Goal: Task Accomplishment & Management: Manage account settings

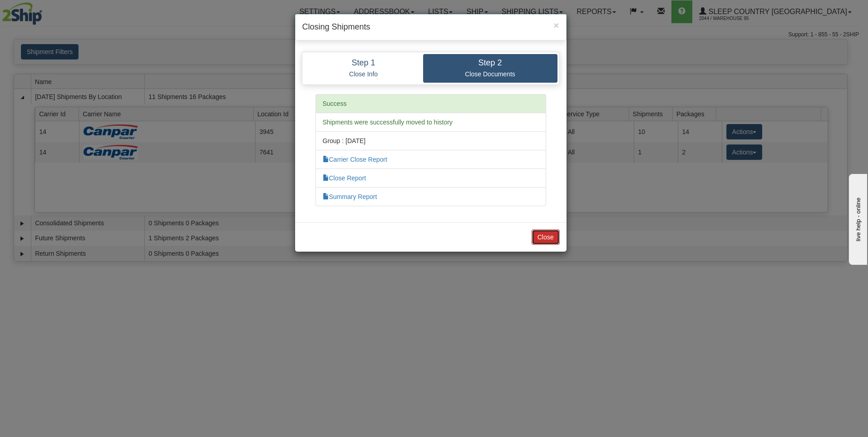
click at [538, 232] on button "Close" at bounding box center [546, 236] width 28 height 15
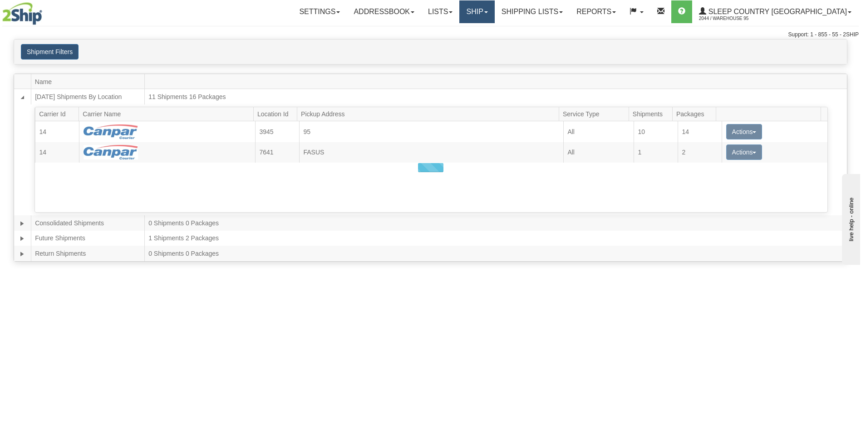
click at [494, 20] on link "Ship" at bounding box center [476, 11] width 35 height 23
click at [494, 35] on link "Ship Screen" at bounding box center [453, 32] width 82 height 12
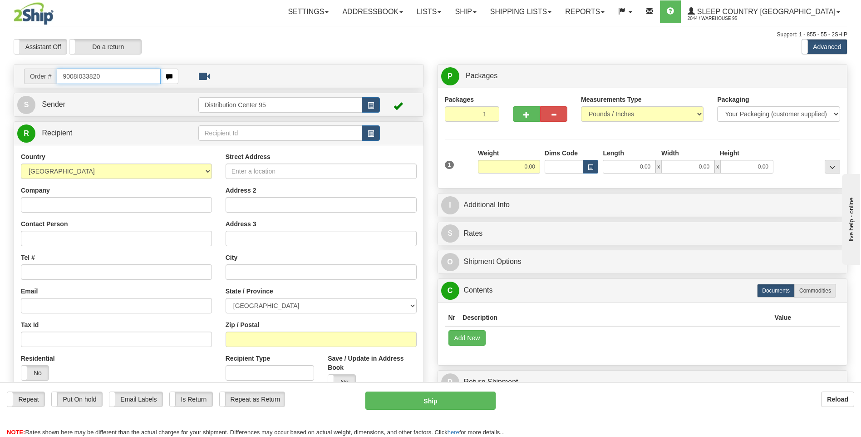
type input "9008I033820"
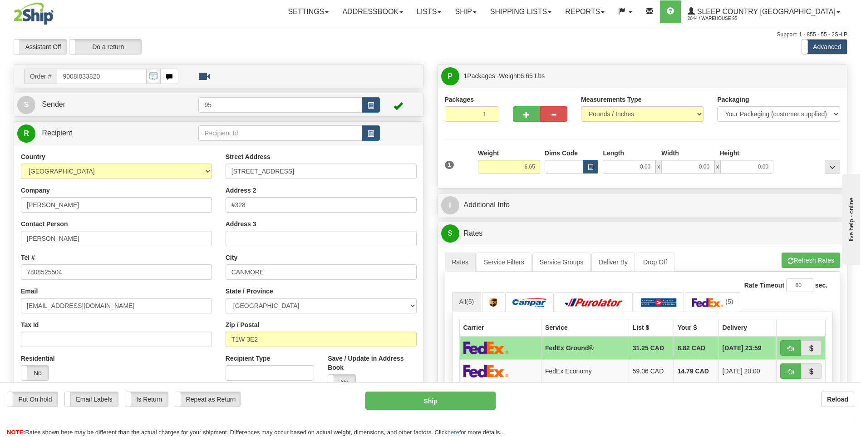
click at [382, 100] on td at bounding box center [400, 104] width 40 height 19
click at [373, 103] on span "button" at bounding box center [371, 106] width 6 height 6
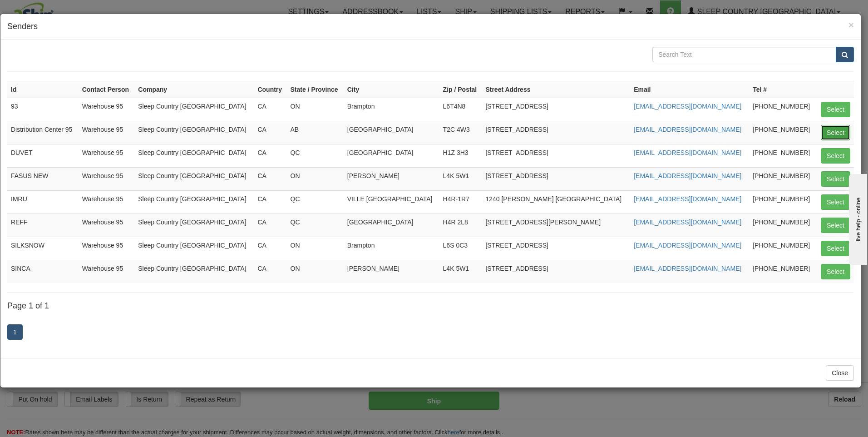
click at [845, 132] on button "Select" at bounding box center [836, 132] width 30 height 15
type input "Distribution Center 95"
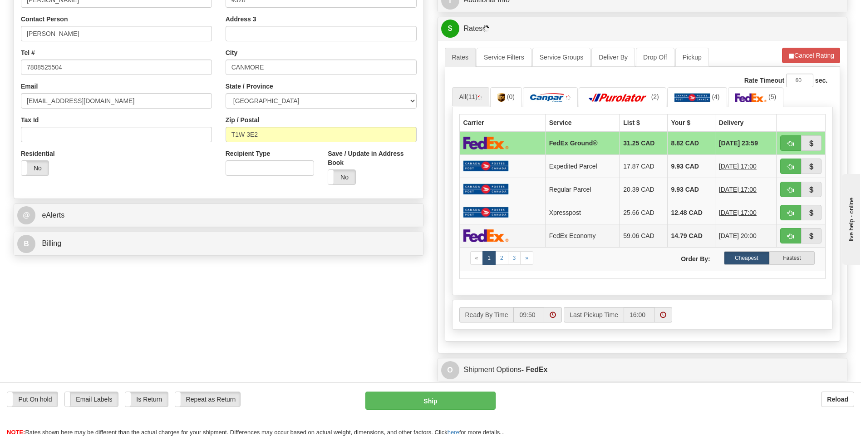
scroll to position [318, 0]
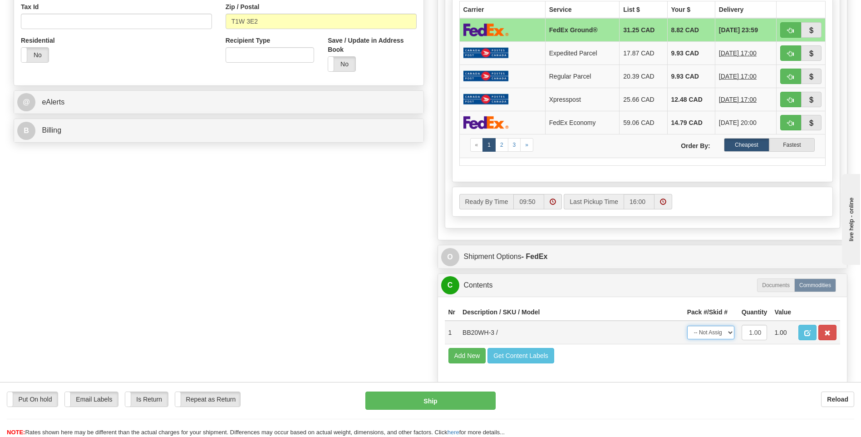
click at [706, 336] on select "-- Not Assigned -- Package 1" at bounding box center [710, 333] width 47 height 14
select select "0"
click at [687, 326] on select "-- Not Assigned -- Package 1" at bounding box center [710, 333] width 47 height 14
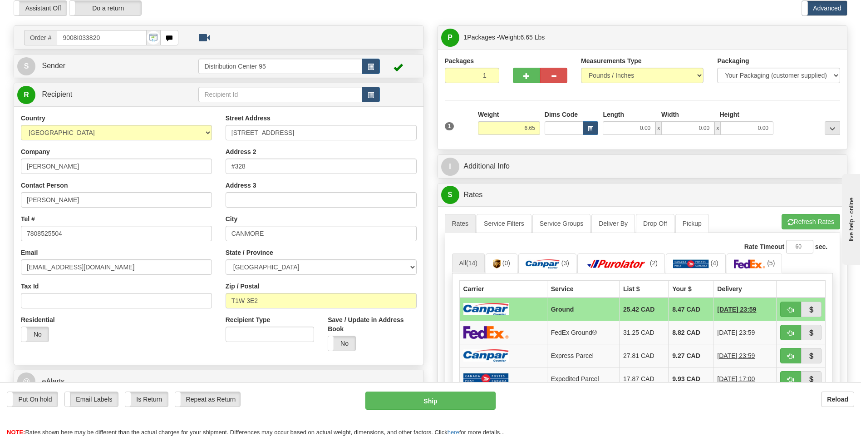
scroll to position [0, 0]
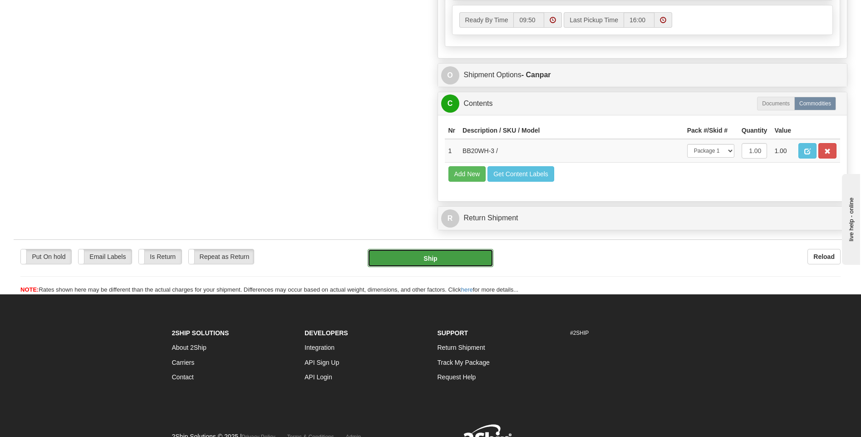
click at [404, 259] on button "Ship" at bounding box center [430, 258] width 125 height 18
type input "1"
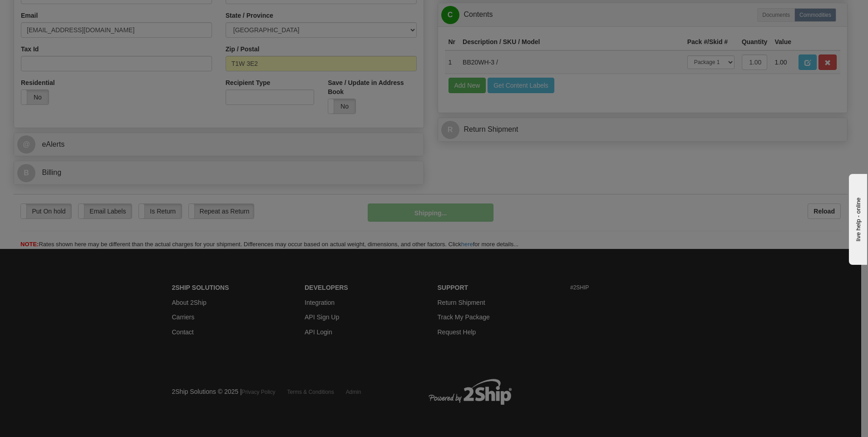
scroll to position [276, 0]
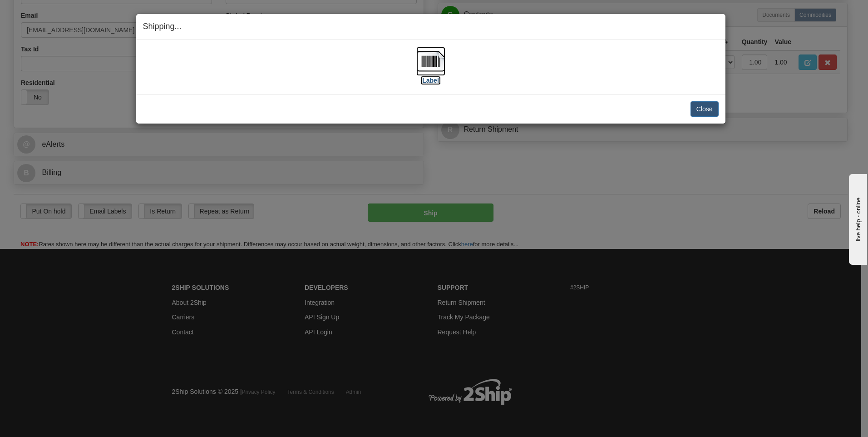
click at [428, 76] on label "[Label]" at bounding box center [430, 80] width 21 height 9
click at [715, 108] on button "Close" at bounding box center [705, 108] width 28 height 15
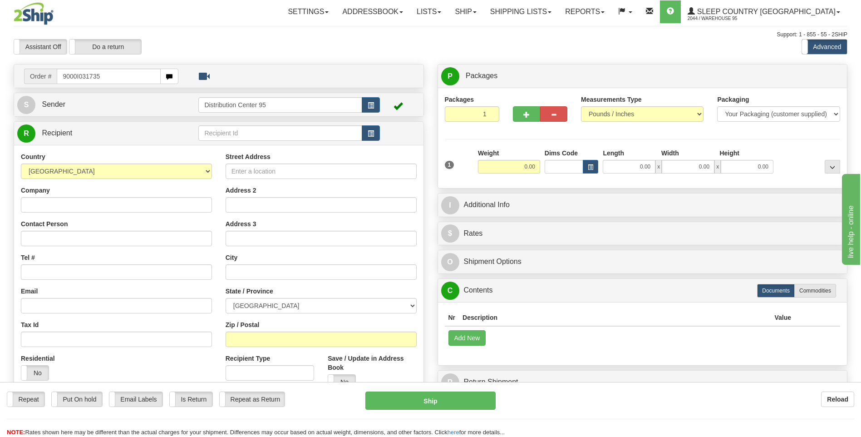
type input "9000I031735"
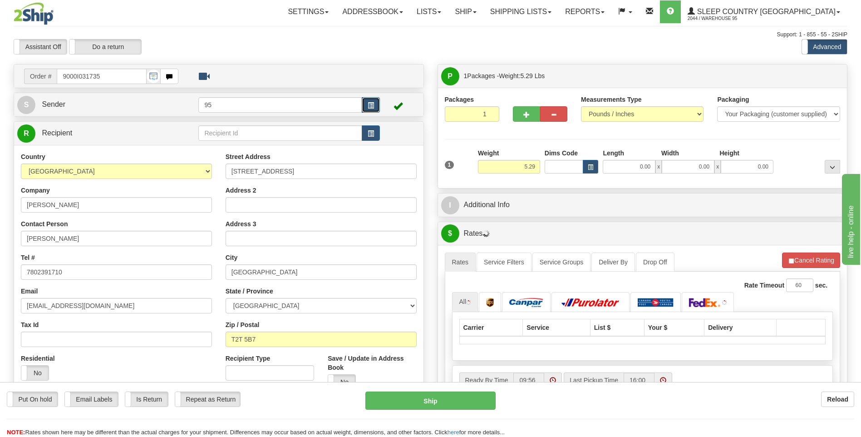
click at [367, 99] on button "button" at bounding box center [371, 104] width 18 height 15
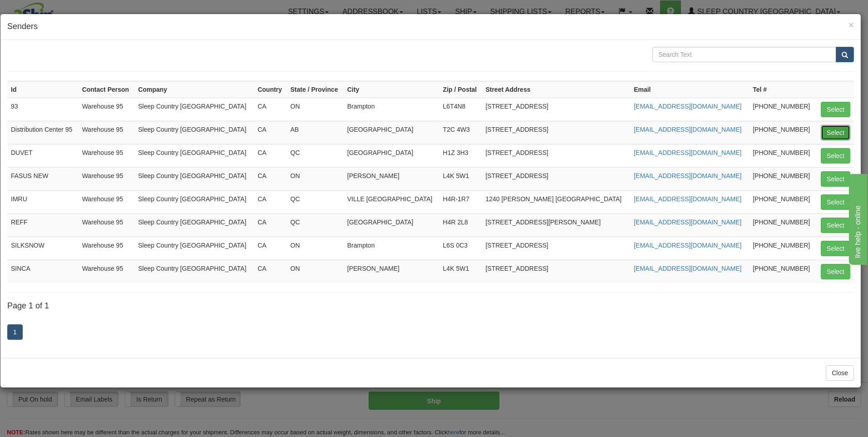
click at [830, 127] on button "Select" at bounding box center [836, 132] width 30 height 15
type input "Distribution Center 95"
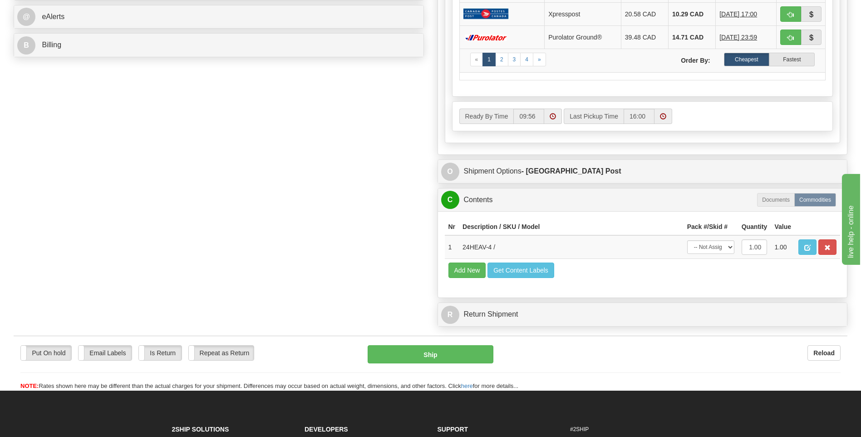
scroll to position [499, 0]
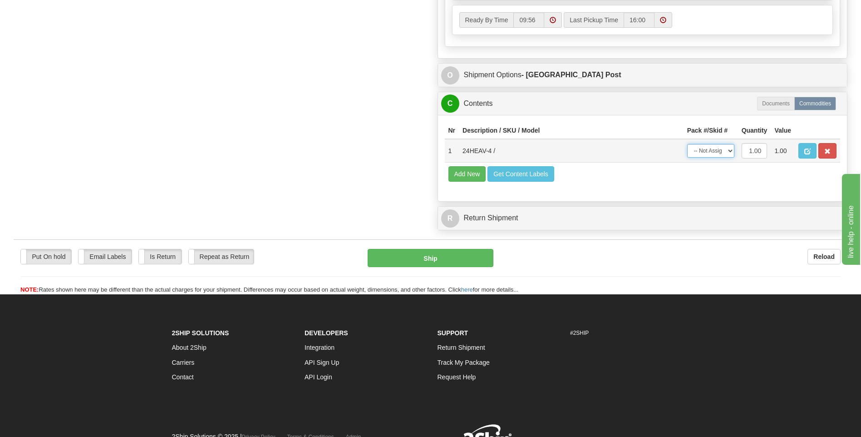
click at [729, 155] on select "-- Not Assigned -- Package 1" at bounding box center [710, 151] width 47 height 14
select select "0"
click at [687, 144] on select "-- Not Assigned -- Package 1" at bounding box center [710, 151] width 47 height 14
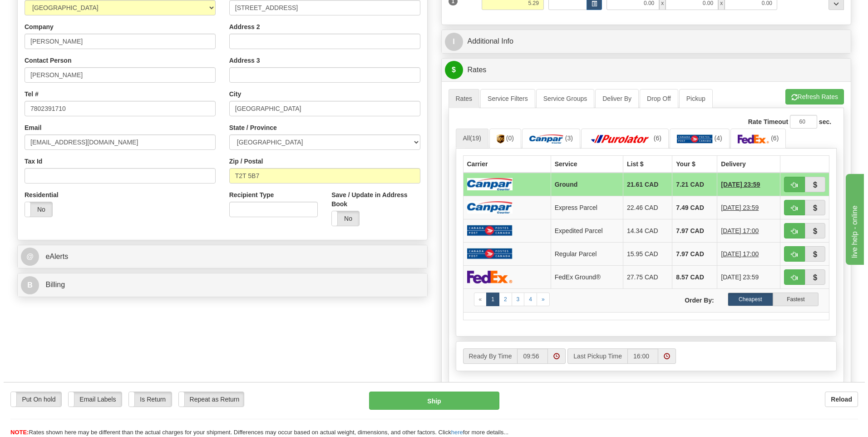
scroll to position [182, 0]
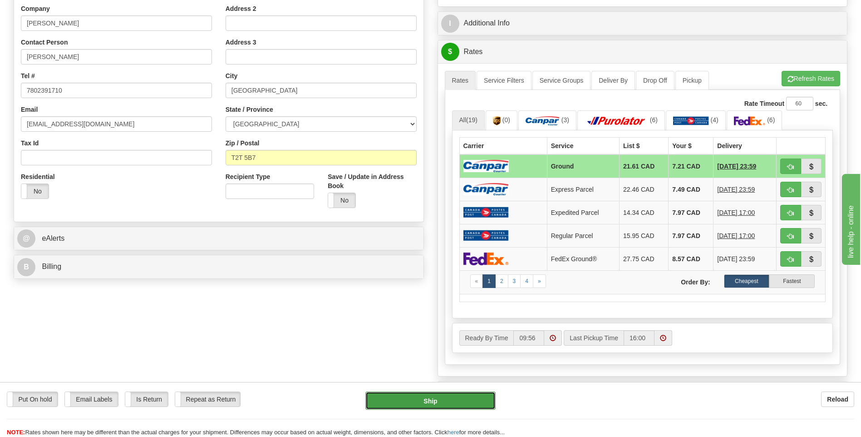
click at [430, 394] on button "Ship" at bounding box center [430, 400] width 130 height 18
type input "1"
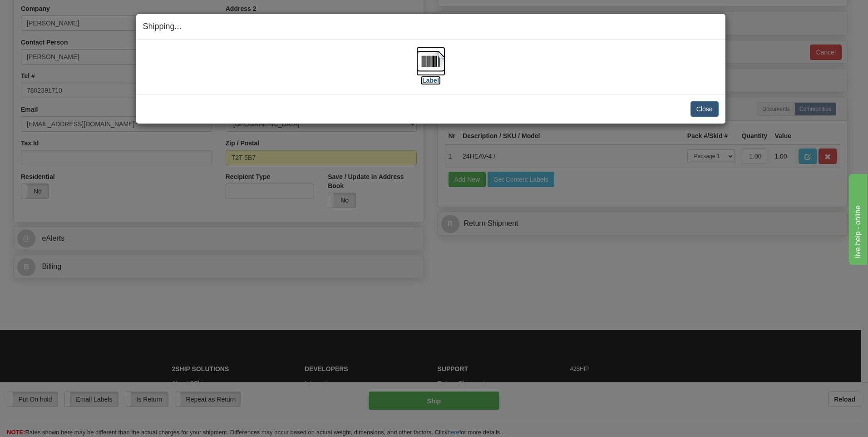
click at [422, 80] on label "[Label]" at bounding box center [430, 80] width 21 height 9
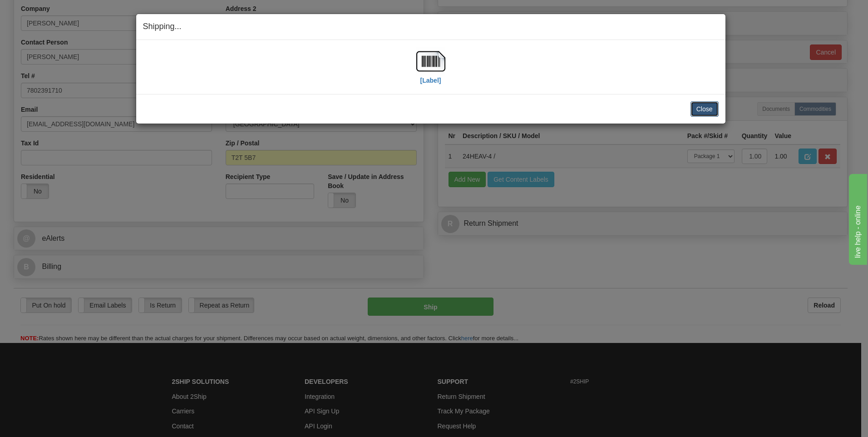
click at [710, 104] on button "Close" at bounding box center [705, 108] width 28 height 15
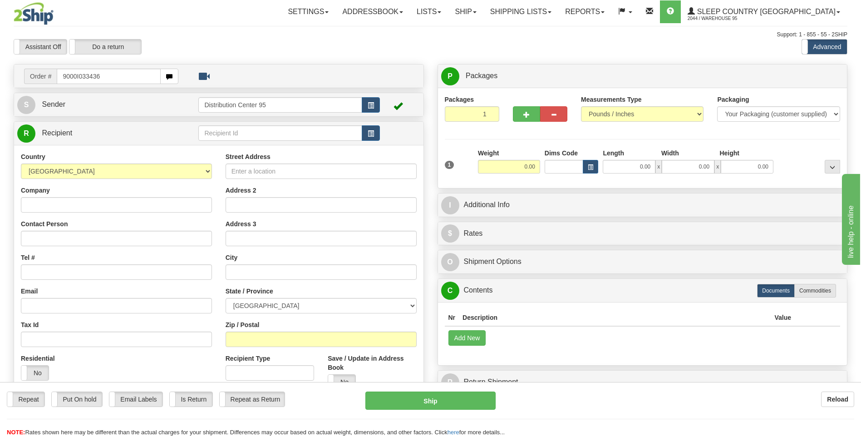
type input "9000I033436"
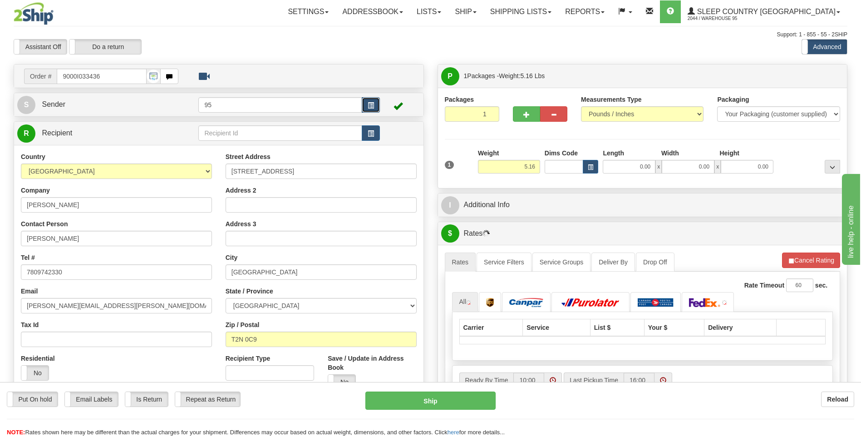
click at [370, 103] on span "button" at bounding box center [371, 106] width 6 height 6
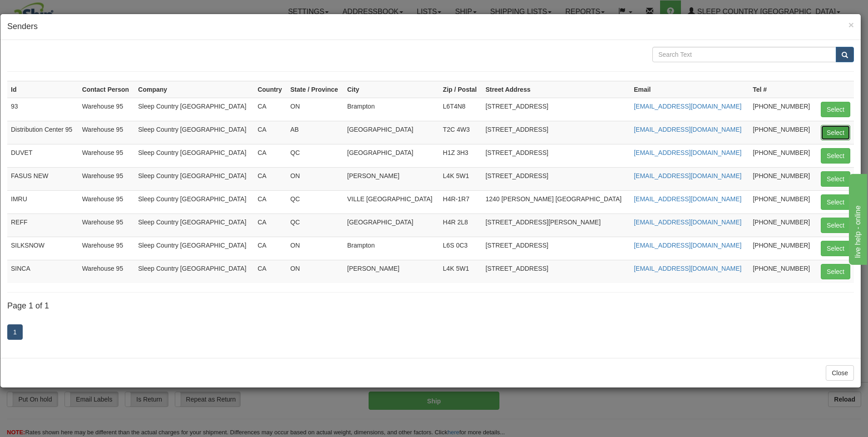
click at [831, 128] on button "Select" at bounding box center [836, 132] width 30 height 15
type input "Distribution Center 95"
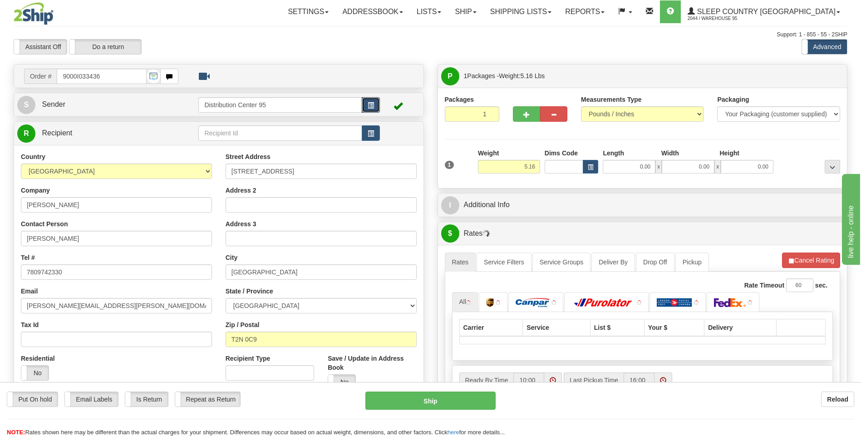
scroll to position [393, 0]
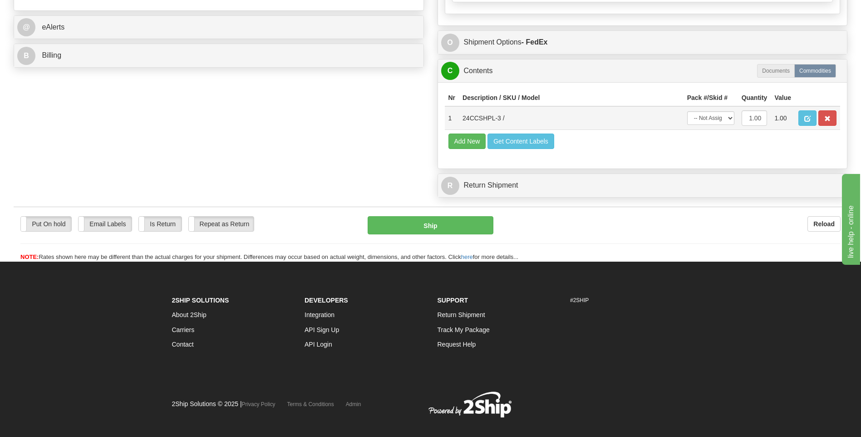
click at [699, 126] on td "-- Not Assigned -- Package 1" at bounding box center [711, 118] width 54 height 24
click at [705, 121] on select "-- Not Assigned -- Package 1" at bounding box center [710, 118] width 47 height 14
select select "0"
click at [687, 111] on select "-- Not Assigned -- Package 1" at bounding box center [710, 118] width 47 height 14
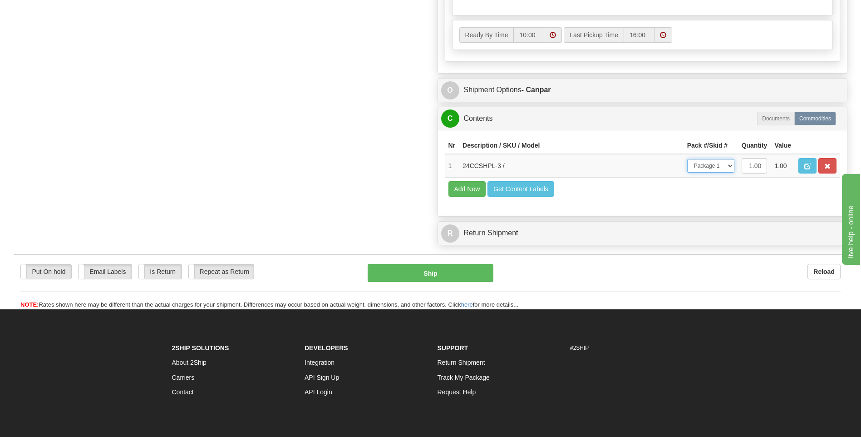
scroll to position [499, 0]
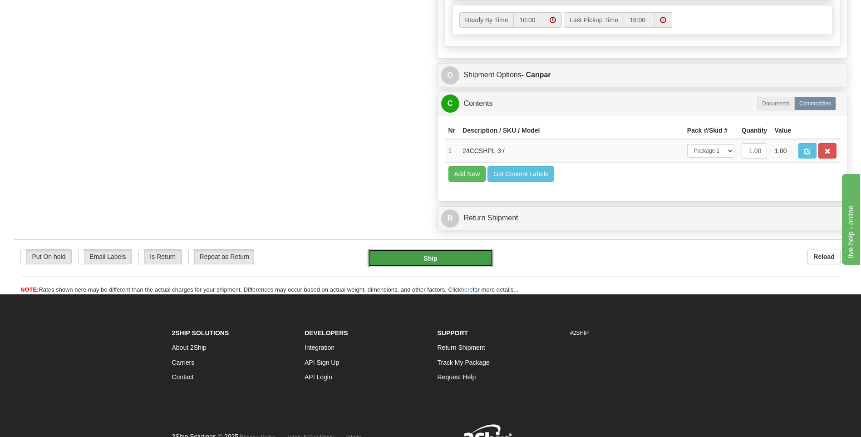
click at [466, 259] on button "Ship" at bounding box center [430, 258] width 125 height 18
type input "1"
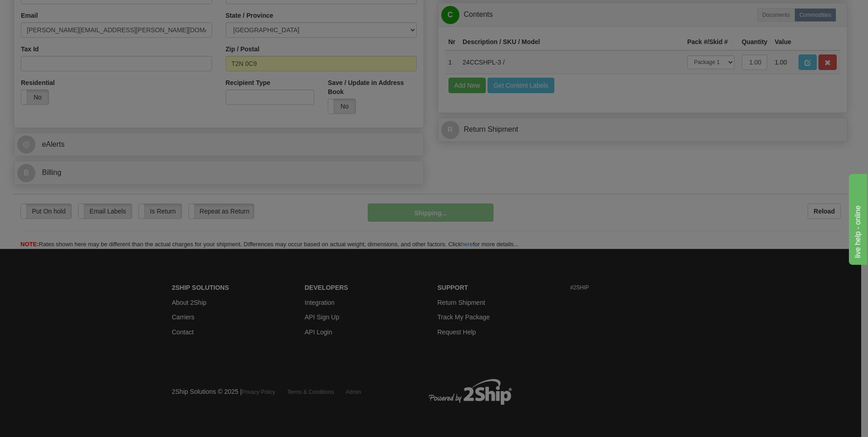
scroll to position [276, 0]
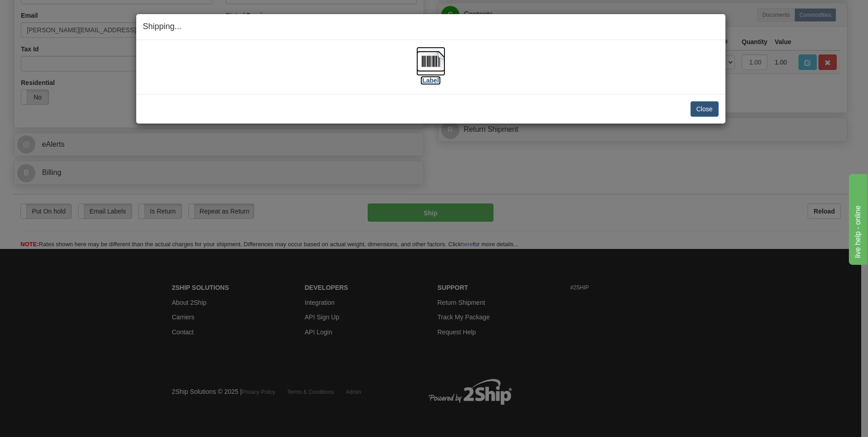
click at [434, 79] on label "[Label]" at bounding box center [430, 80] width 21 height 9
click at [692, 106] on button "Close" at bounding box center [705, 108] width 28 height 15
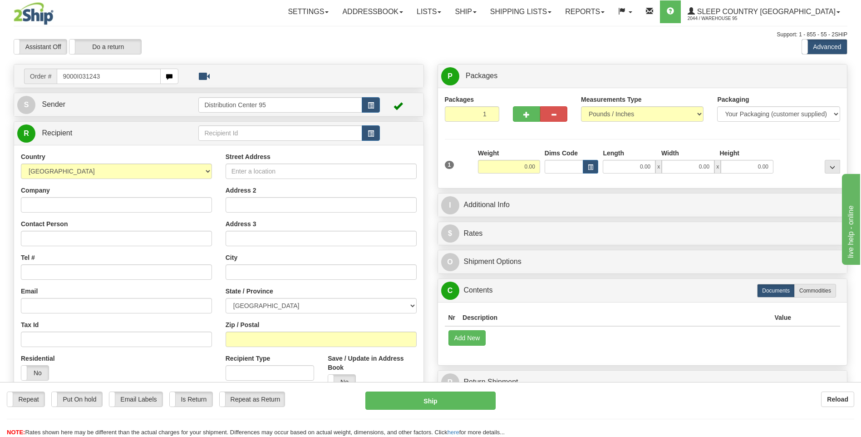
type input "9000I031243"
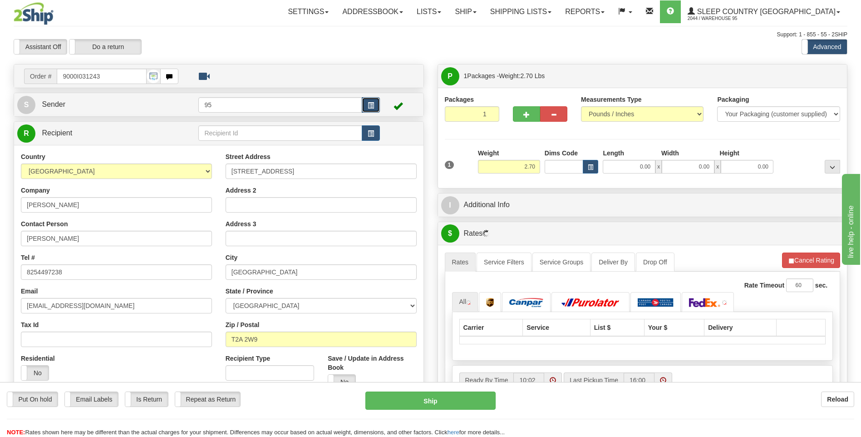
click at [374, 103] on span "button" at bounding box center [371, 106] width 6 height 6
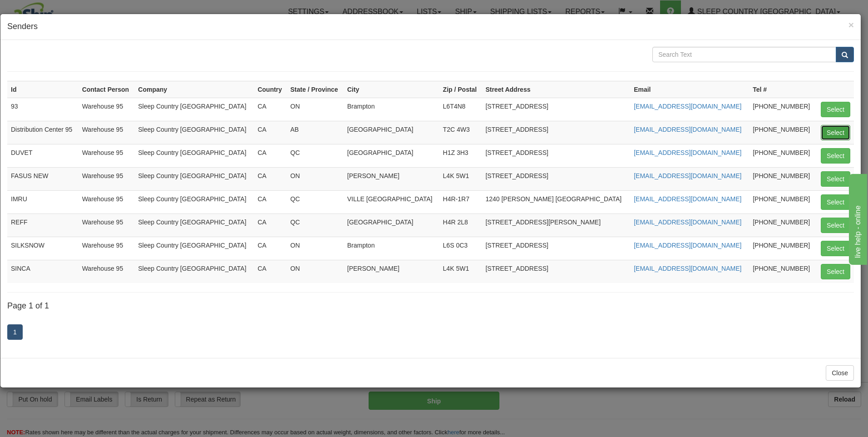
click at [825, 128] on button "Select" at bounding box center [836, 132] width 30 height 15
type input "Distribution Center 95"
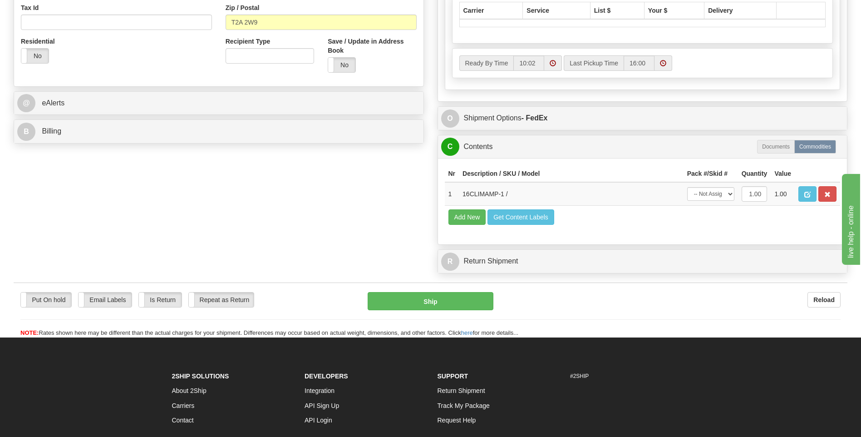
scroll to position [318, 0]
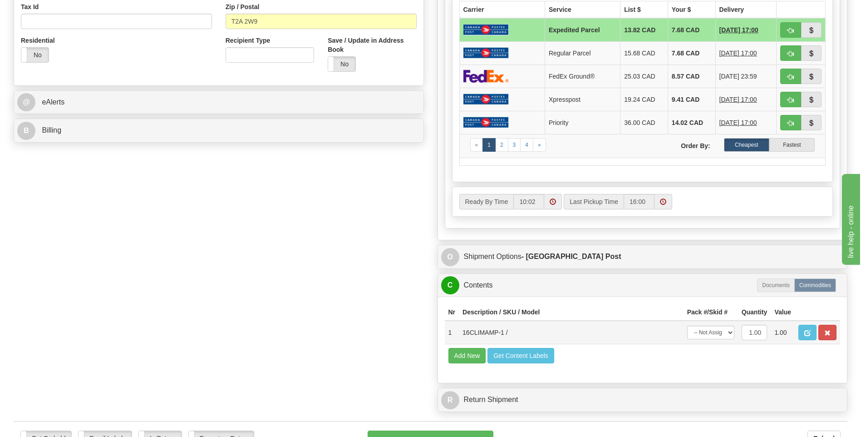
click at [707, 342] on td "-- Not Assigned -- Package 1" at bounding box center [711, 333] width 54 height 24
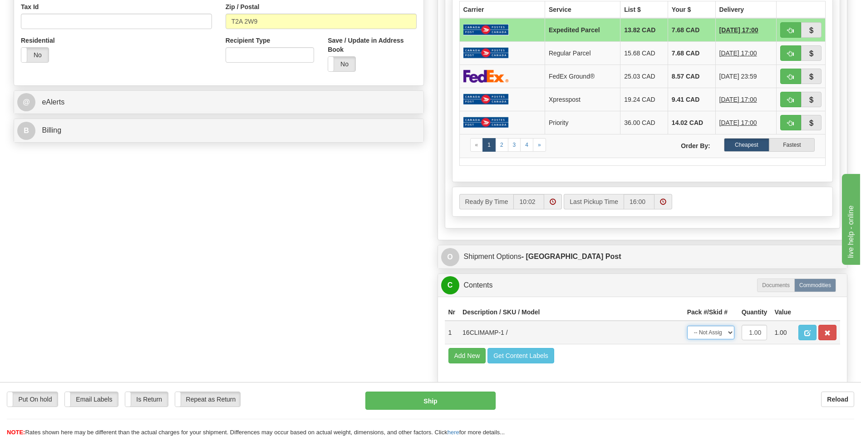
click at [709, 335] on select "-- Not Assigned -- Package 1" at bounding box center [710, 333] width 47 height 14
select select "0"
click at [687, 326] on select "-- Not Assigned -- Package 1" at bounding box center [710, 333] width 47 height 14
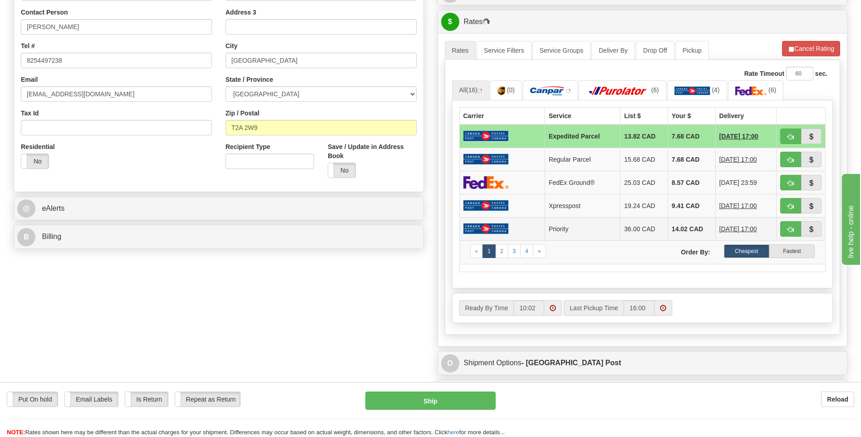
scroll to position [182, 0]
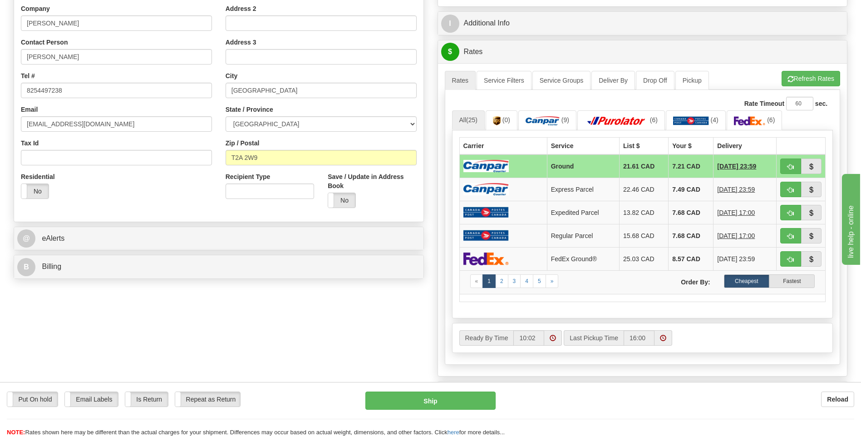
click at [487, 166] on img at bounding box center [486, 166] width 45 height 12
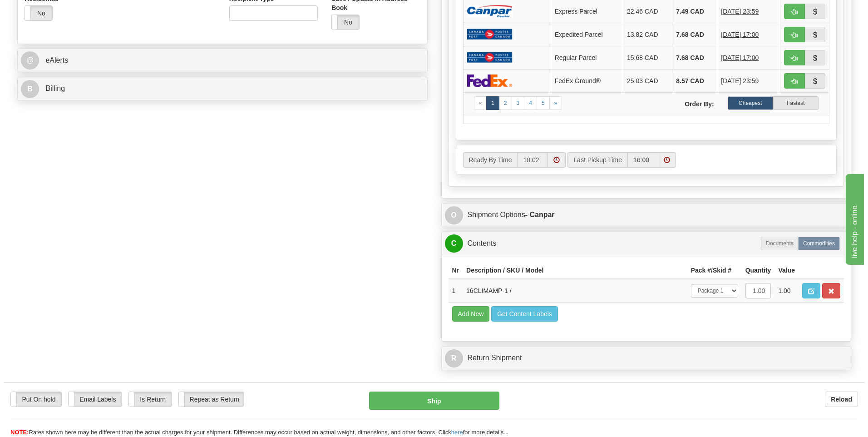
scroll to position [363, 0]
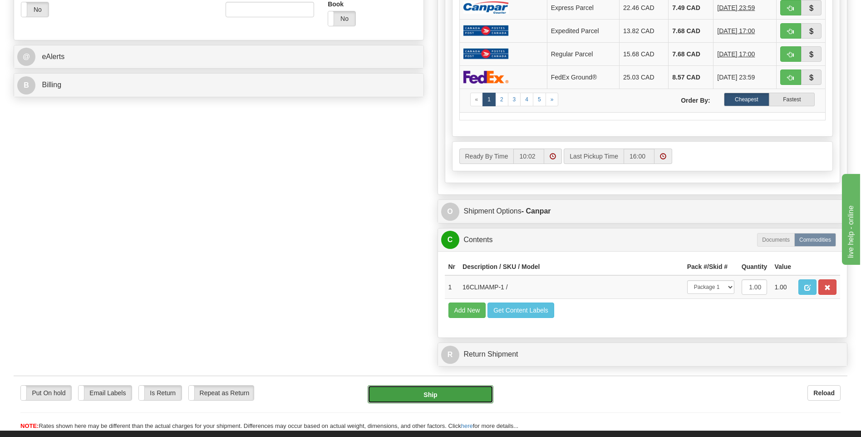
click at [438, 391] on button "Ship" at bounding box center [430, 394] width 125 height 18
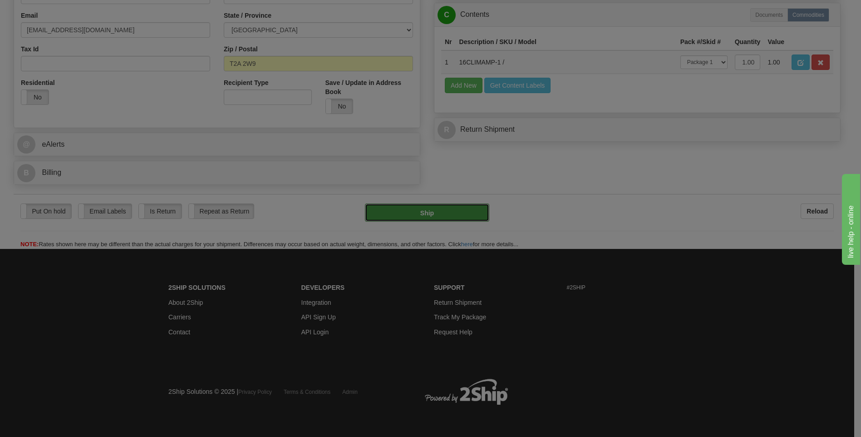
type input "1"
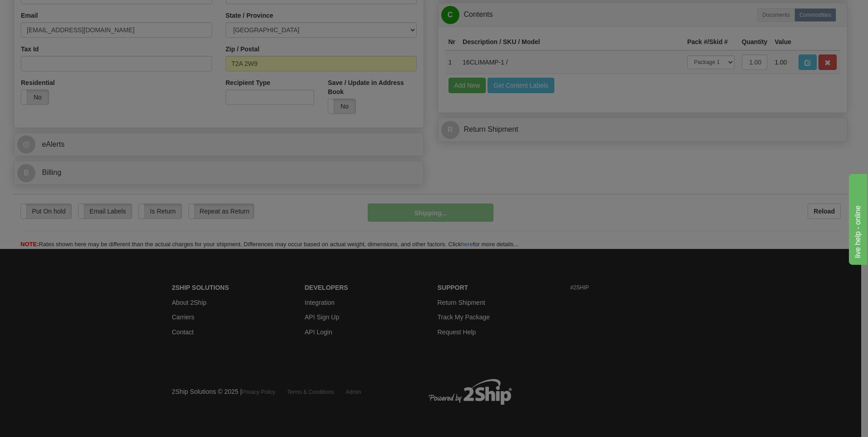
scroll to position [276, 0]
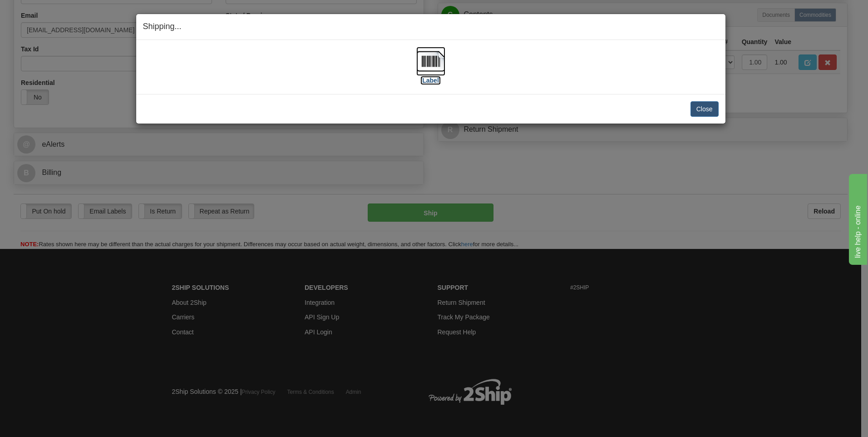
click at [437, 81] on label "[Label]" at bounding box center [430, 80] width 21 height 9
click at [694, 107] on button "Close" at bounding box center [705, 108] width 28 height 15
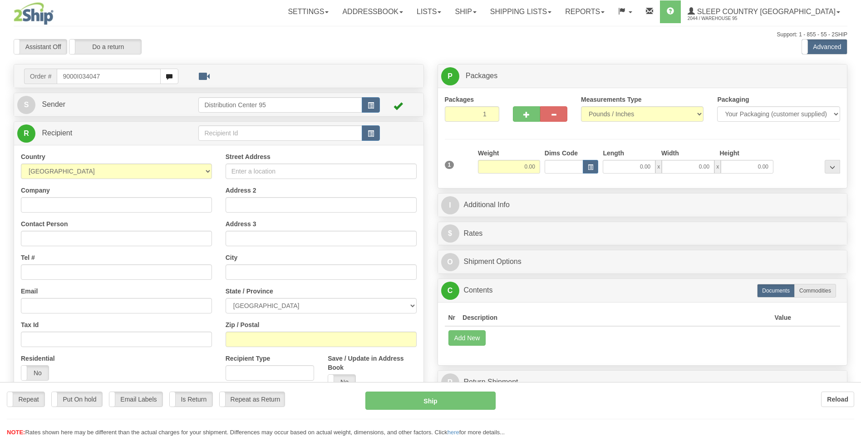
type input "9000I034047"
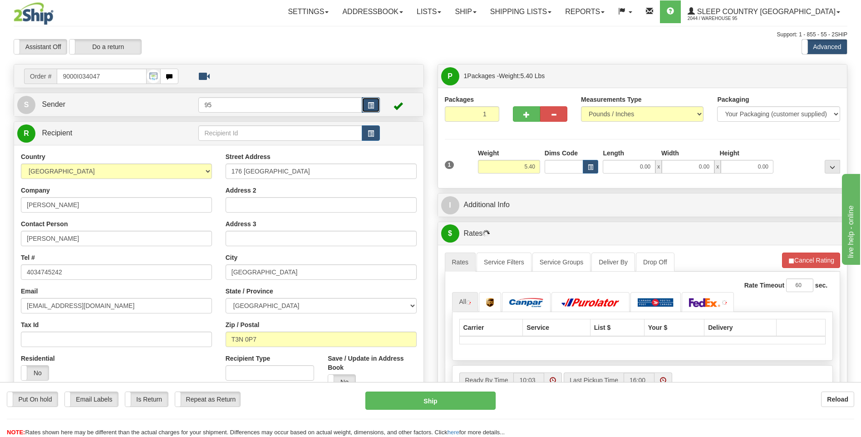
click at [367, 101] on button "button" at bounding box center [371, 104] width 18 height 15
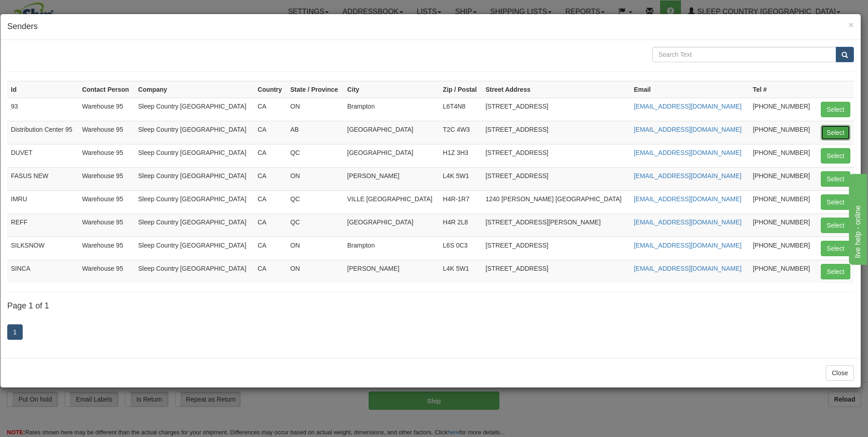
click at [846, 133] on button "Select" at bounding box center [836, 132] width 30 height 15
type input "Distribution Center 95"
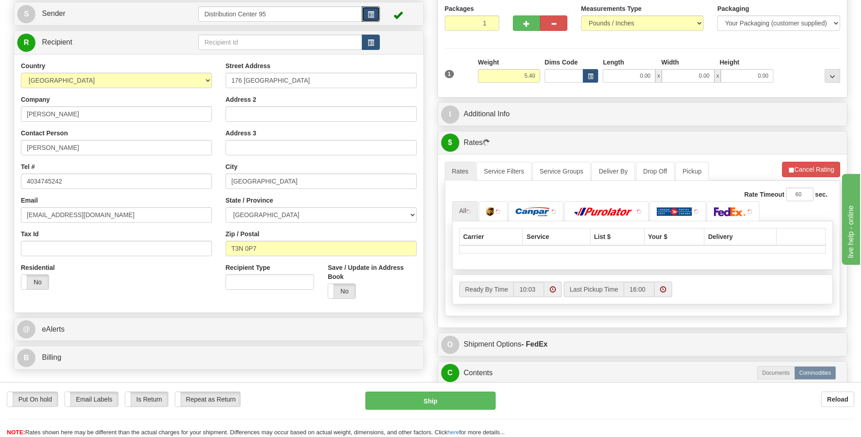
scroll to position [318, 0]
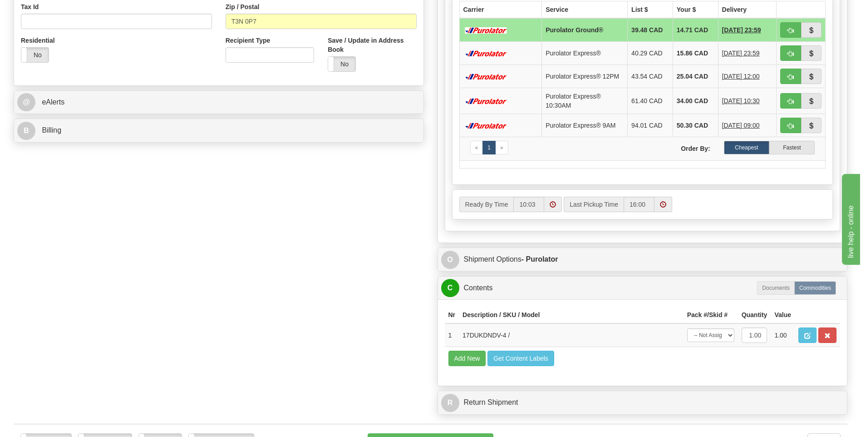
click at [717, 223] on div "Ready By Time 10:03 16:00" at bounding box center [642, 206] width 395 height 35
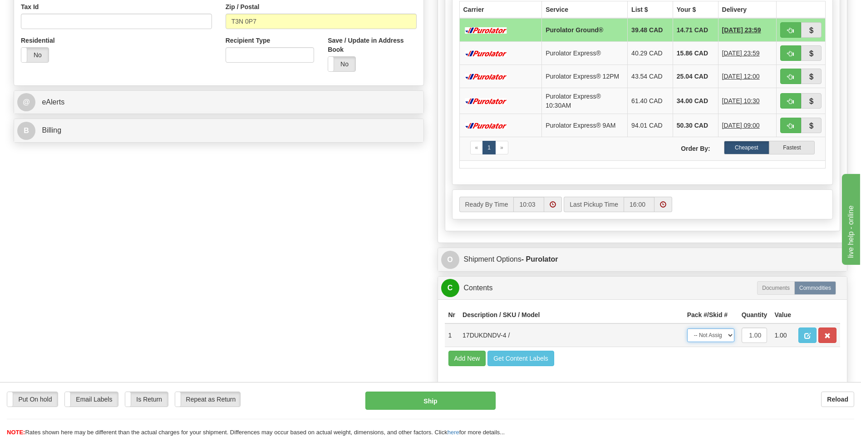
click at [703, 336] on select "-- Not Assigned -- Package 1" at bounding box center [710, 335] width 47 height 14
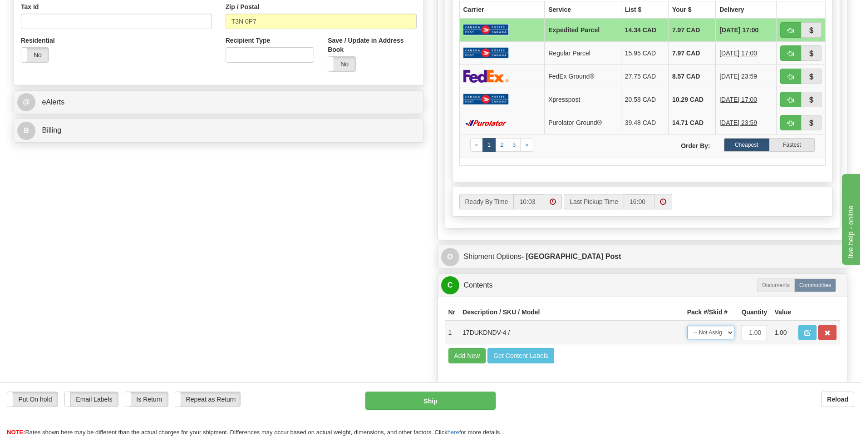
select select "0"
click at [687, 326] on select "-- Not Assigned -- Package 1" at bounding box center [710, 333] width 47 height 14
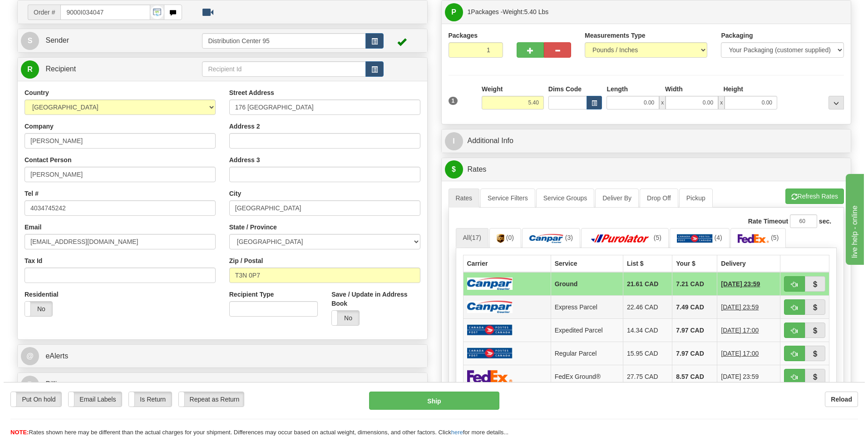
scroll to position [91, 0]
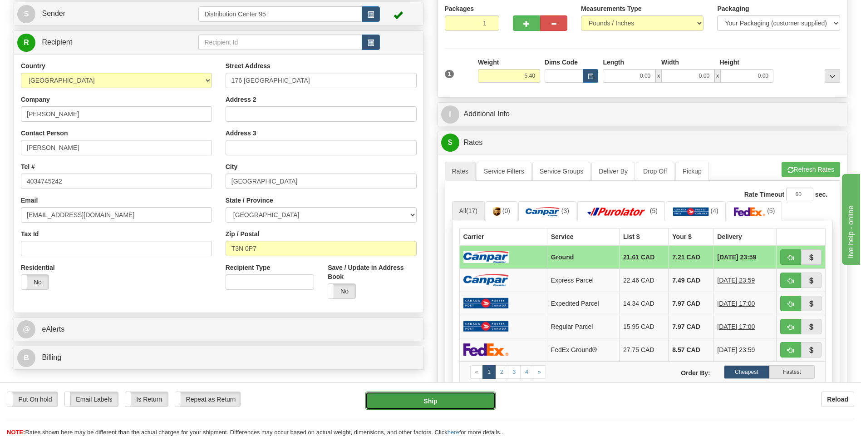
click at [441, 402] on button "Ship" at bounding box center [430, 400] width 130 height 18
type input "1"
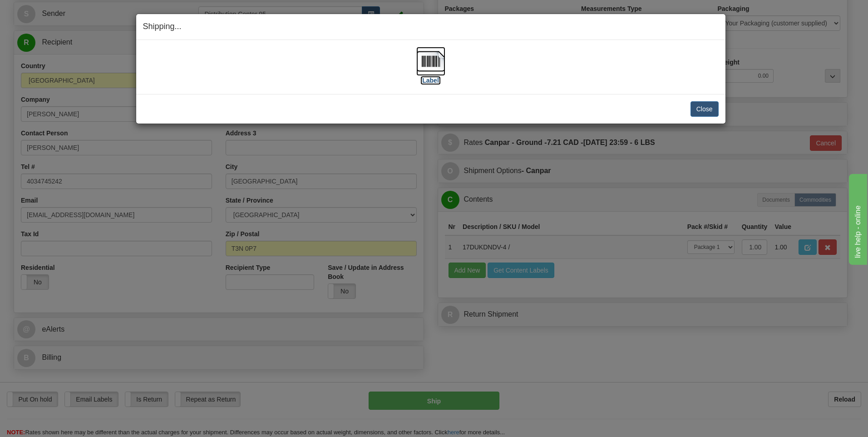
click at [424, 79] on label "[Label]" at bounding box center [430, 80] width 21 height 9
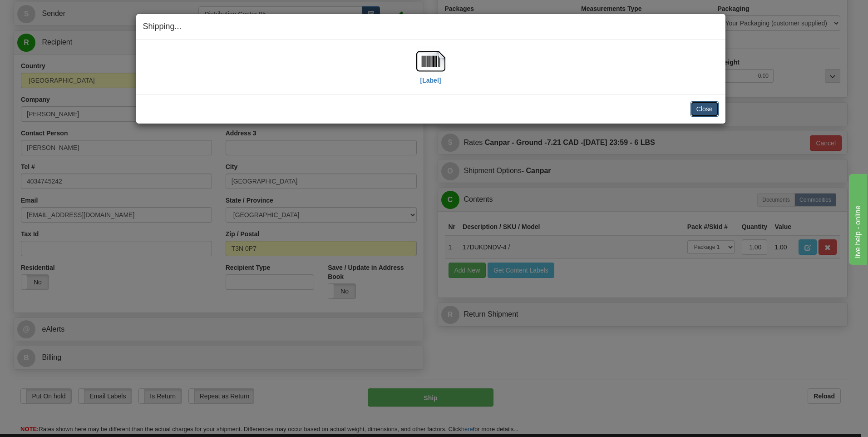
click at [697, 103] on button "Close" at bounding box center [705, 108] width 28 height 15
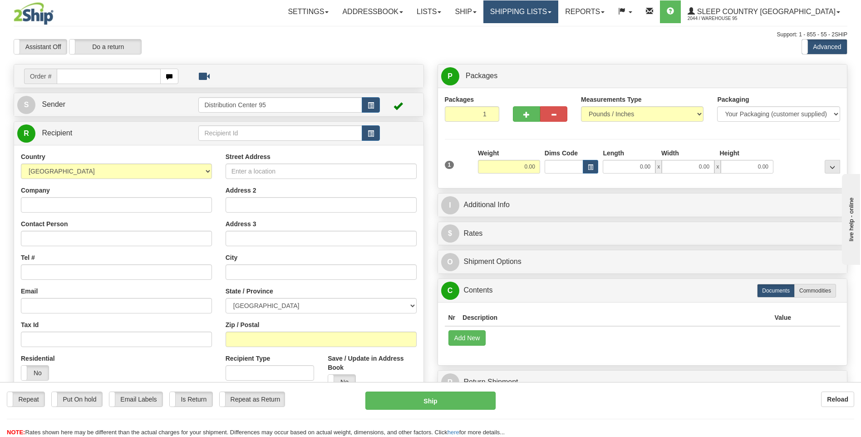
click at [558, 9] on link "Shipping lists" at bounding box center [521, 11] width 75 height 23
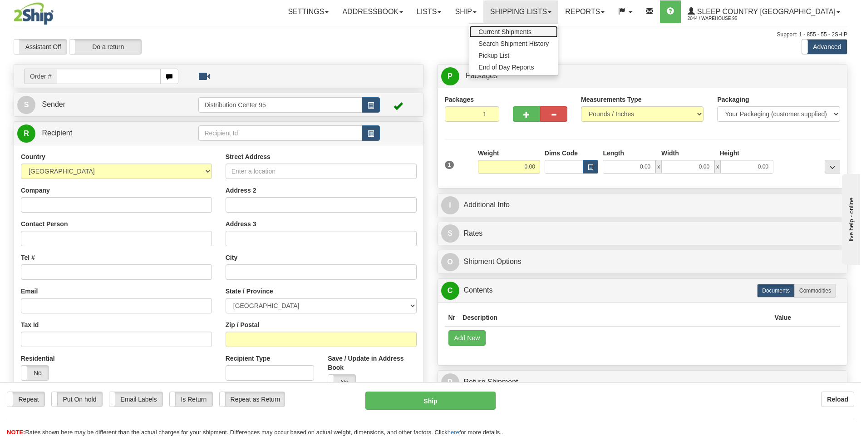
click at [532, 29] on span "Current Shipments" at bounding box center [505, 31] width 53 height 7
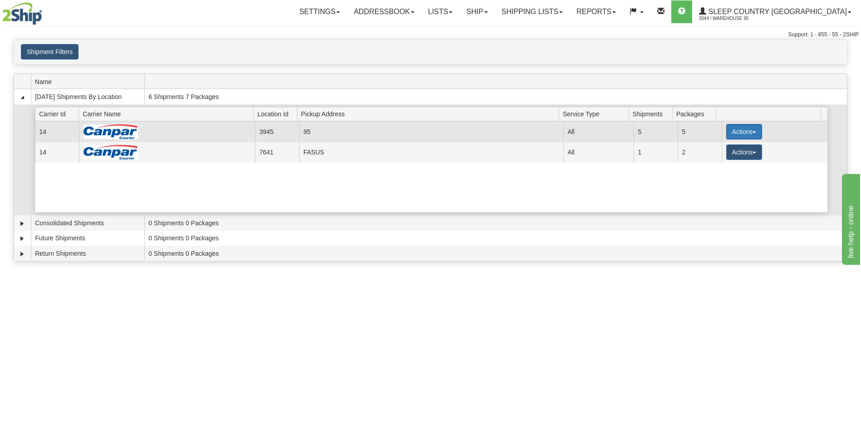
click at [757, 130] on button "Actions" at bounding box center [744, 131] width 36 height 15
click at [719, 161] on span "Close" at bounding box center [708, 160] width 21 height 6
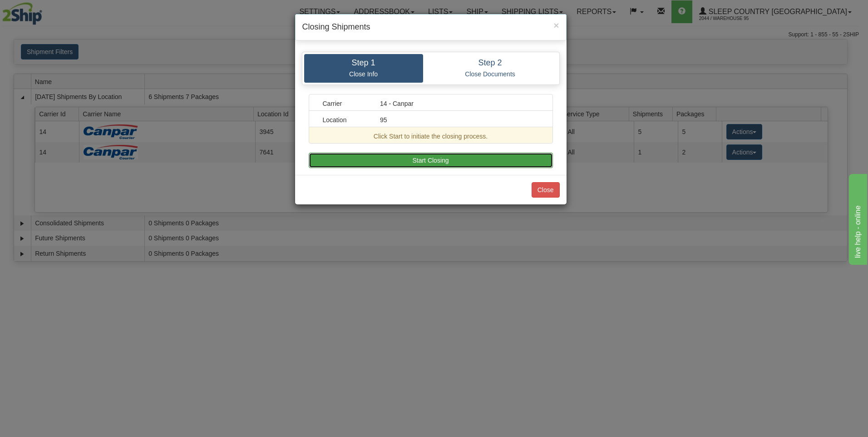
click at [388, 163] on button "Start Closing" at bounding box center [431, 160] width 244 height 15
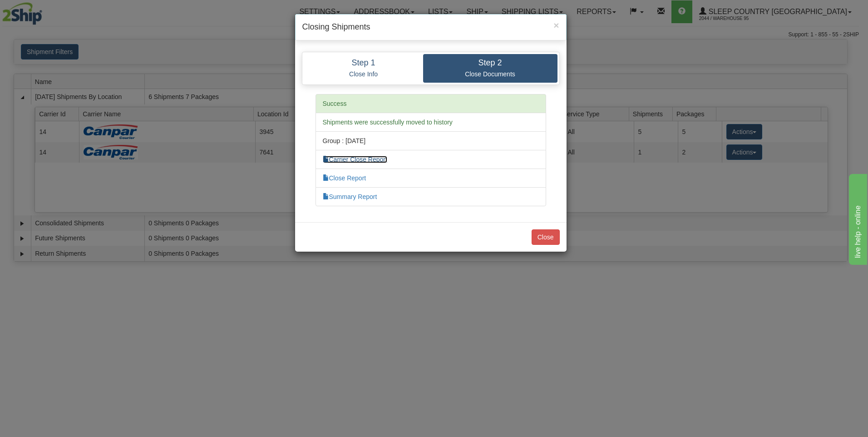
click at [351, 159] on link "Carrier Close Report" at bounding box center [355, 159] width 64 height 7
click at [362, 197] on link "Summary Report" at bounding box center [350, 196] width 54 height 7
drag, startPoint x: 542, startPoint y: 249, endPoint x: 541, endPoint y: 238, distance: 10.9
click at [542, 244] on div "Close" at bounding box center [430, 237] width 271 height 30
click at [541, 238] on button "Close" at bounding box center [546, 236] width 28 height 15
